Goal: Transaction & Acquisition: Purchase product/service

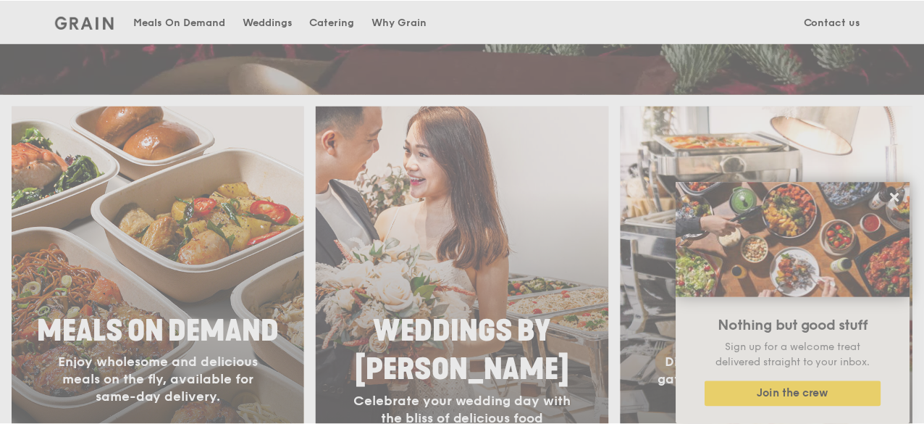
scroll to position [507, 0]
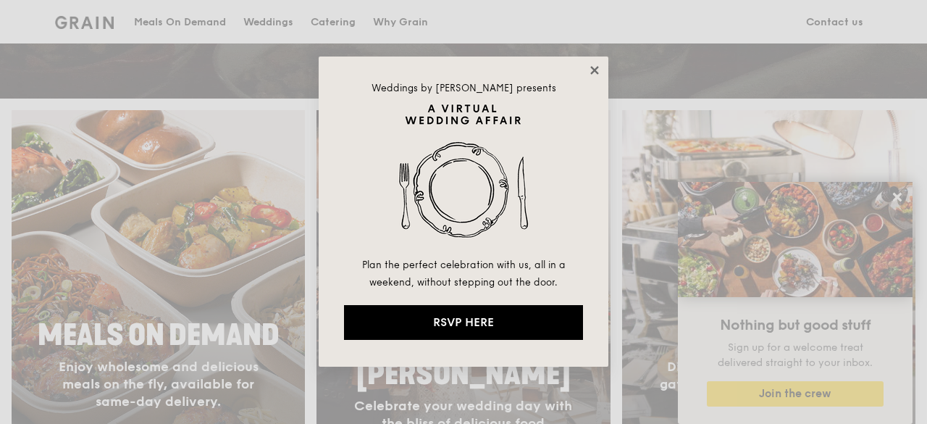
click at [597, 67] on icon at bounding box center [594, 70] width 8 height 8
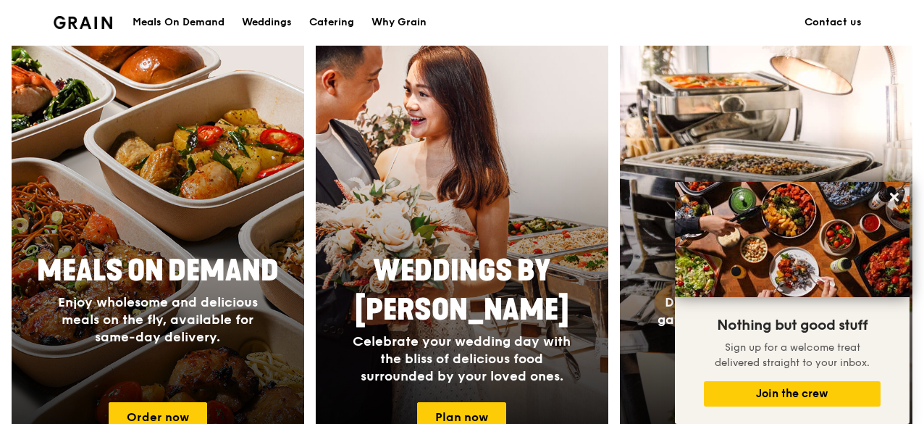
scroll to position [652, 0]
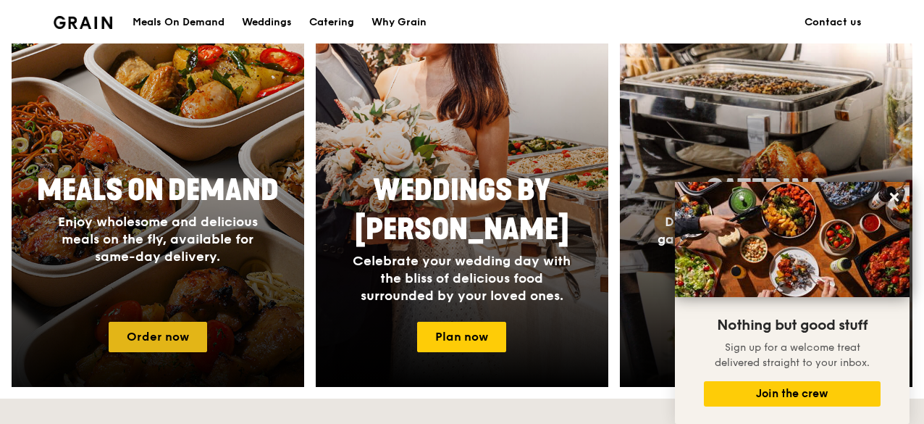
click at [139, 342] on link "Order now" at bounding box center [158, 337] width 98 height 30
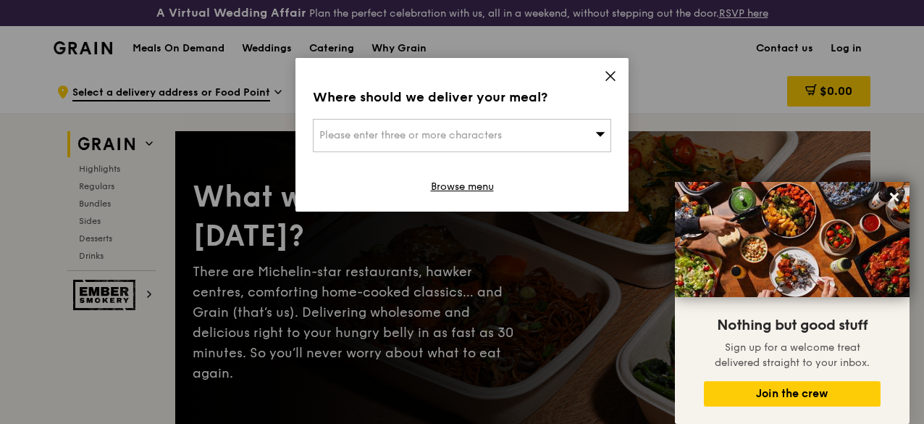
click at [609, 77] on icon at bounding box center [610, 76] width 9 height 9
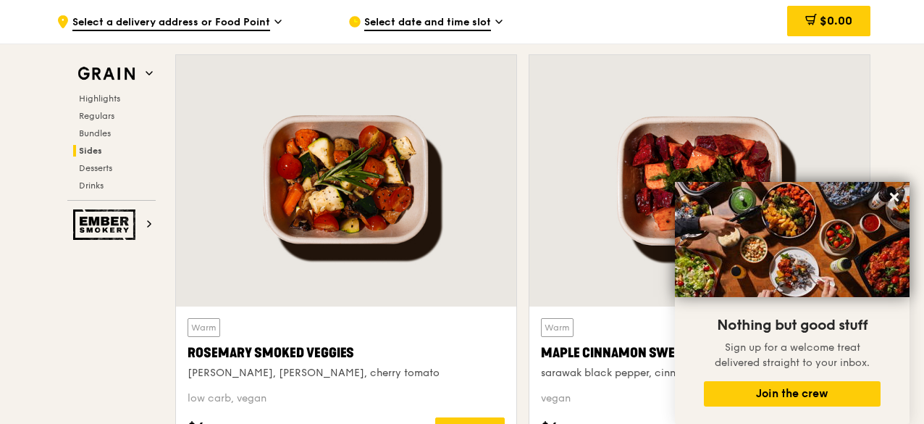
scroll to position [3331, 0]
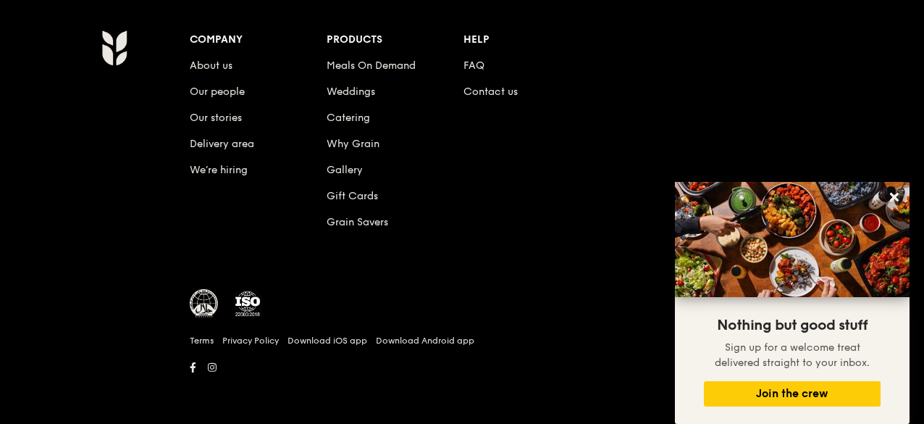
scroll to position [652, 0]
